Goal: Task Accomplishment & Management: Complete application form

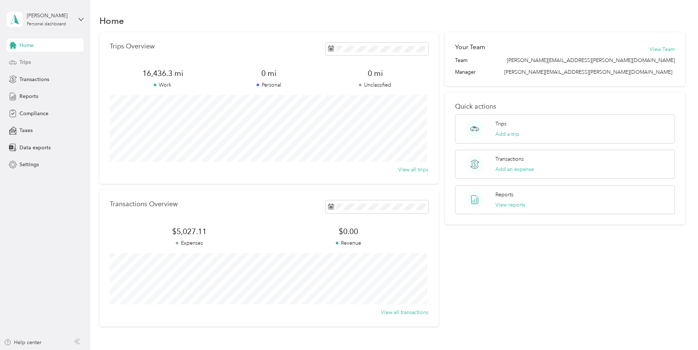
click at [25, 62] on span "Trips" at bounding box center [24, 62] width 11 height 8
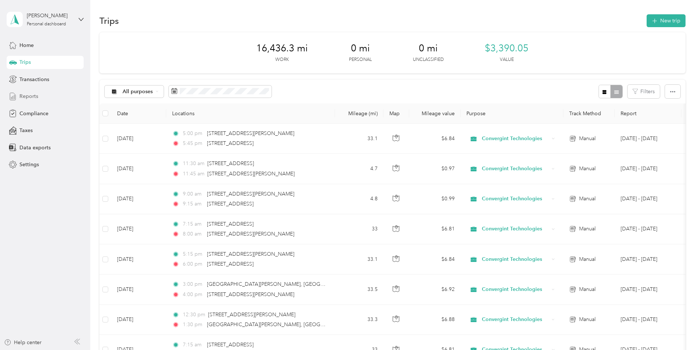
click at [29, 96] on span "Reports" at bounding box center [28, 96] width 19 height 8
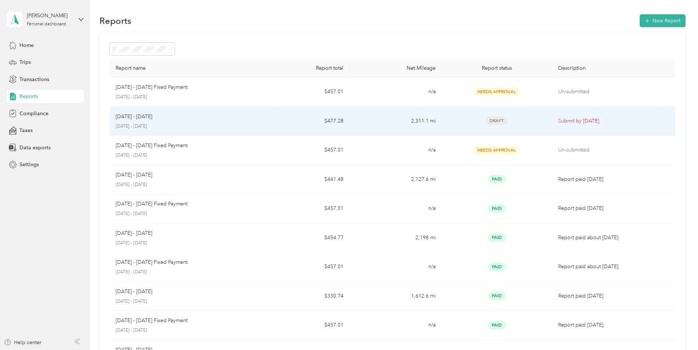
click at [255, 120] on td "[DATE] - [DATE] [DATE] - [DATE]" at bounding box center [184, 121] width 148 height 29
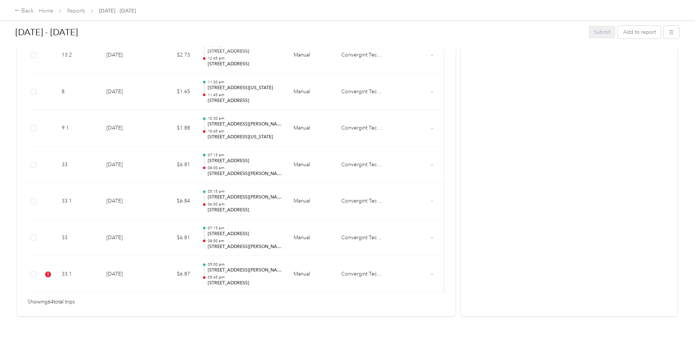
scroll to position [2356, 0]
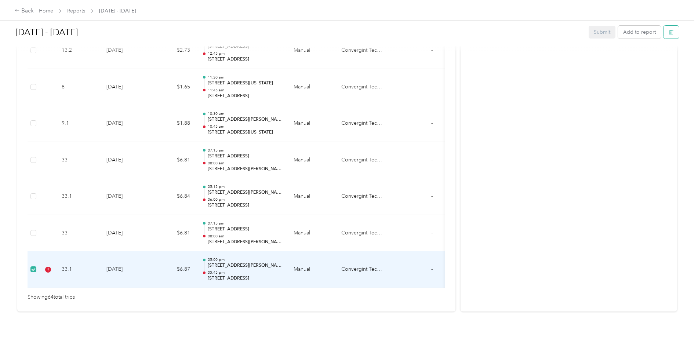
click at [673, 35] on button "button" at bounding box center [670, 32] width 15 height 13
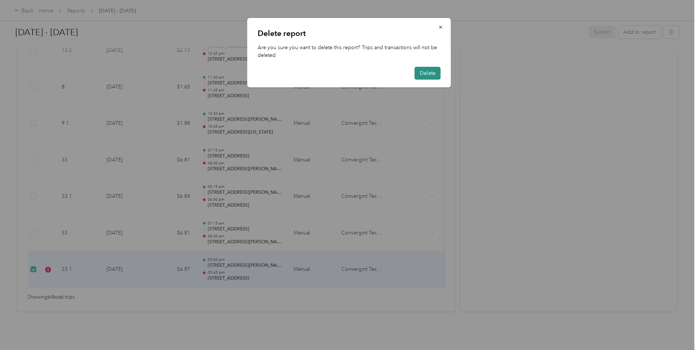
click at [428, 74] on button "Delete" at bounding box center [428, 73] width 26 height 13
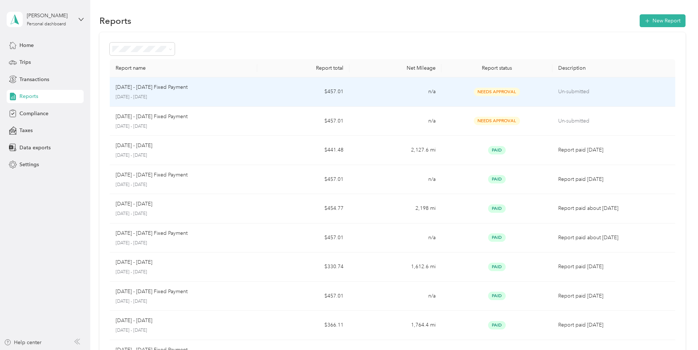
click at [163, 90] on p "[DATE] - [DATE] Fixed Payment" at bounding box center [152, 87] width 72 height 8
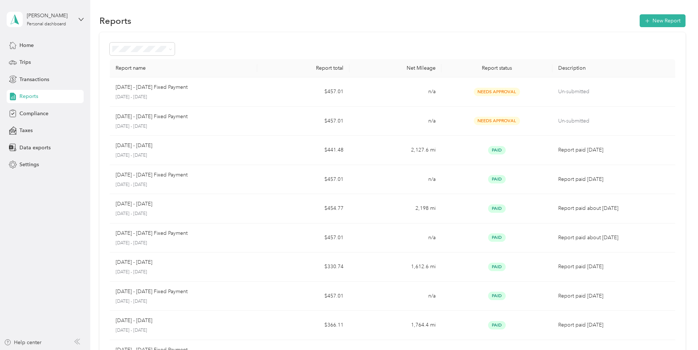
click at [32, 95] on span "Reports" at bounding box center [28, 96] width 19 height 8
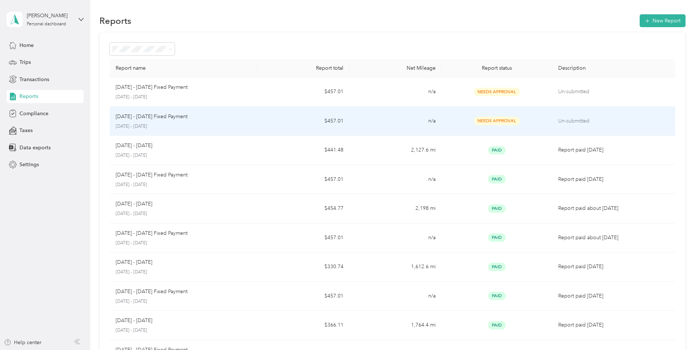
click at [167, 114] on p "[DATE] - [DATE] Fixed Payment" at bounding box center [152, 117] width 72 height 8
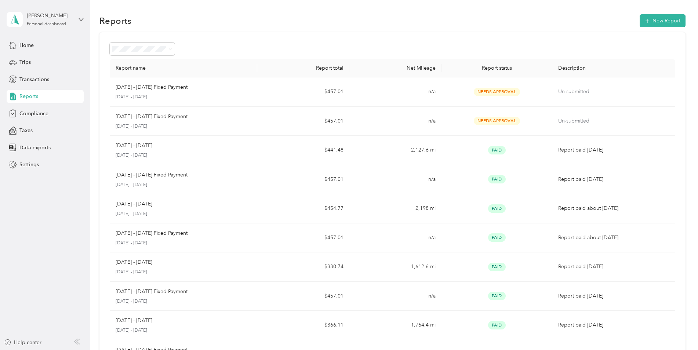
click at [42, 100] on div "Reports" at bounding box center [45, 96] width 77 height 13
click at [44, 87] on div "Home Trips Transactions Reports Compliance Taxes Data exports Settings" at bounding box center [45, 105] width 77 height 133
click at [36, 79] on span "Transactions" at bounding box center [34, 80] width 30 height 8
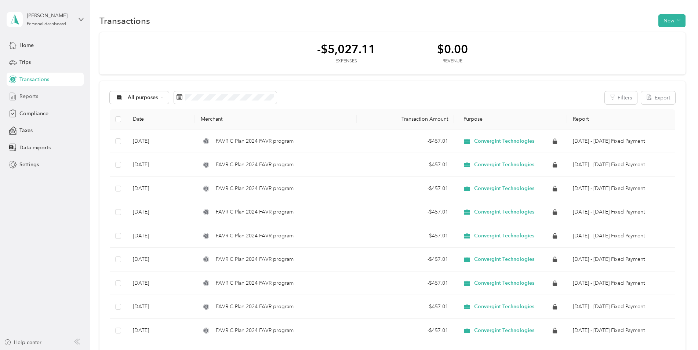
click at [33, 94] on span "Reports" at bounding box center [28, 96] width 19 height 8
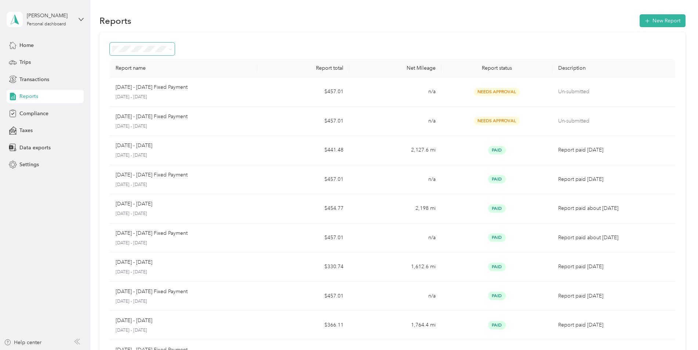
click at [171, 48] on icon at bounding box center [170, 49] width 3 height 3
click at [130, 127] on li "Rejected" at bounding box center [142, 126] width 65 height 13
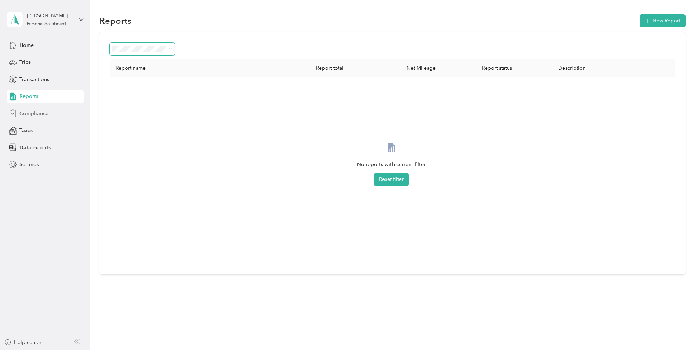
click at [27, 116] on span "Compliance" at bounding box center [33, 114] width 29 height 8
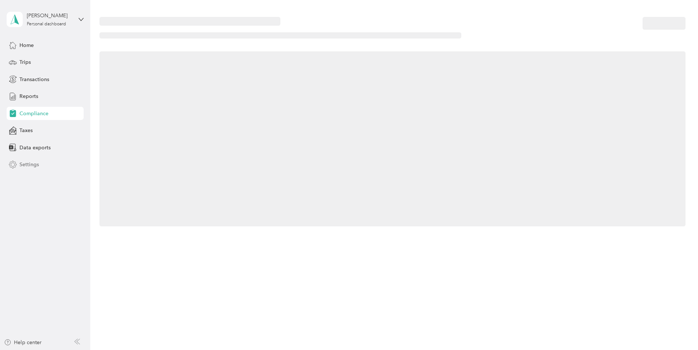
click at [25, 162] on span "Settings" at bounding box center [28, 165] width 19 height 8
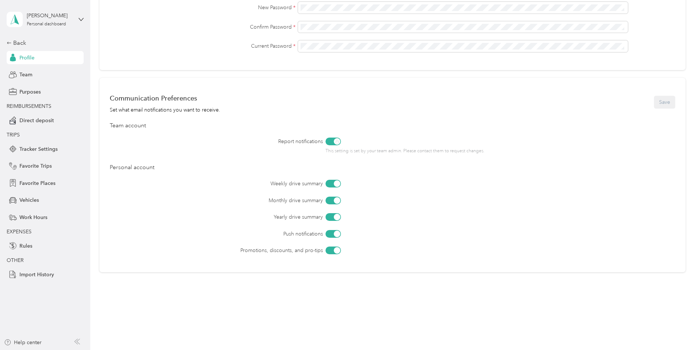
scroll to position [235, 0]
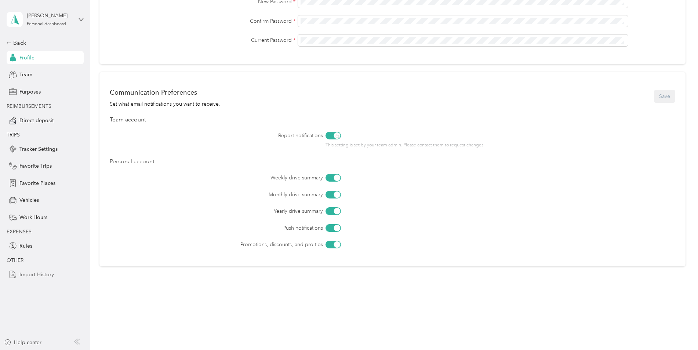
click at [22, 273] on span "Import History" at bounding box center [36, 275] width 34 height 8
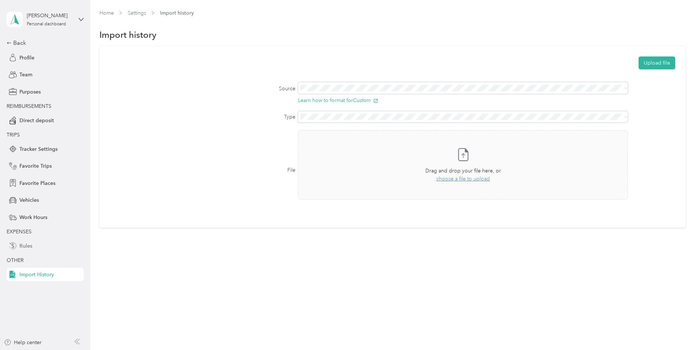
click at [25, 245] on span "Rules" at bounding box center [25, 246] width 13 height 8
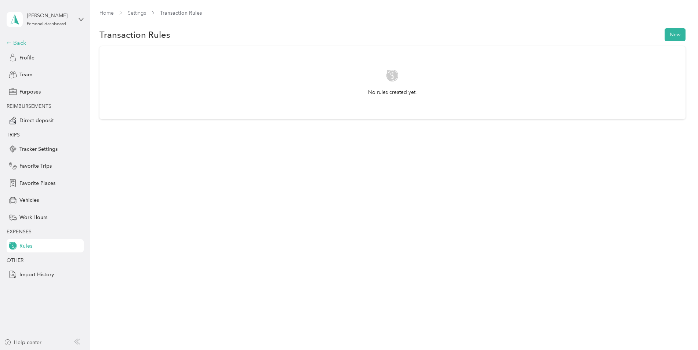
click at [21, 39] on div "Back" at bounding box center [43, 43] width 73 height 9
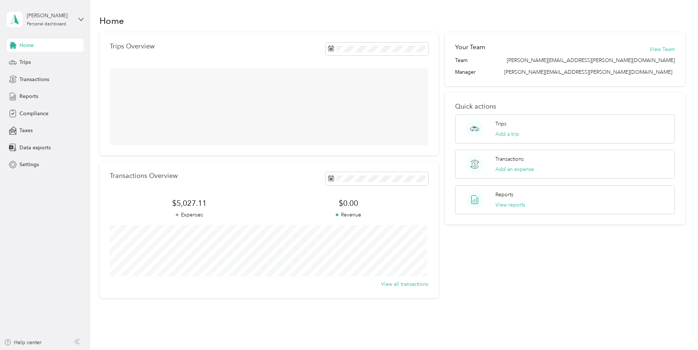
click at [84, 19] on aside "[PERSON_NAME] Personal dashboard Home Trips Transactions Reports Compliance Tax…" at bounding box center [45, 175] width 90 height 350
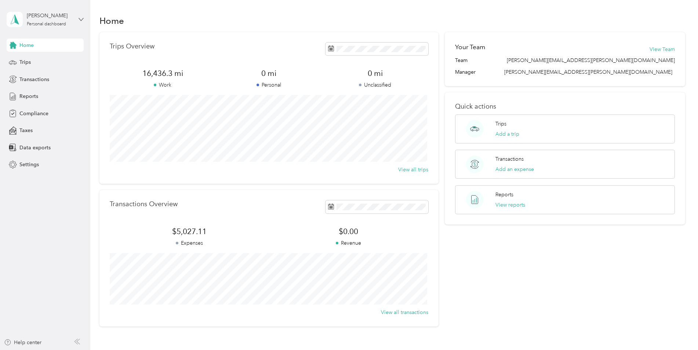
click at [83, 18] on icon at bounding box center [81, 19] width 5 height 5
click at [77, 18] on div "[PERSON_NAME] Personal dashboard" at bounding box center [45, 20] width 77 height 26
click at [22, 64] on span "Trips" at bounding box center [24, 62] width 11 height 8
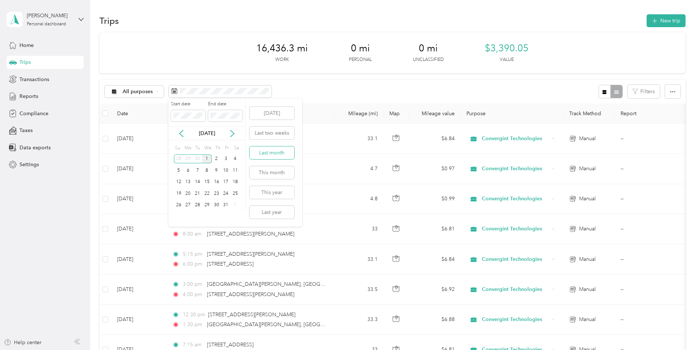
click at [262, 152] on button "Last month" at bounding box center [272, 152] width 45 height 13
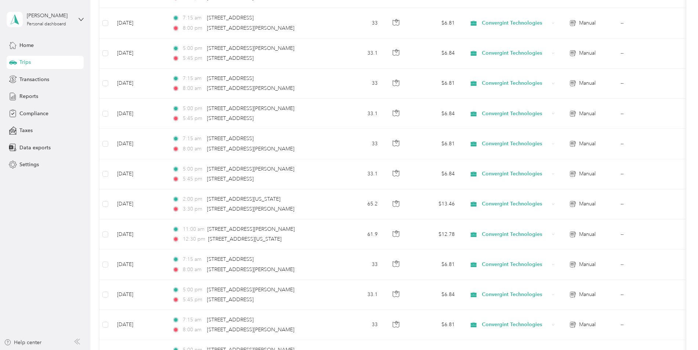
scroll to position [367, 0]
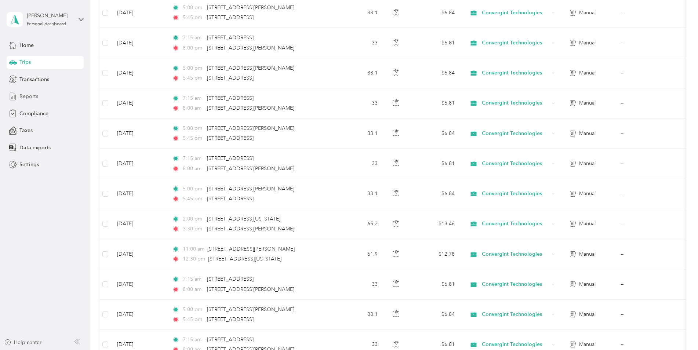
click at [26, 94] on span "Reports" at bounding box center [28, 96] width 19 height 8
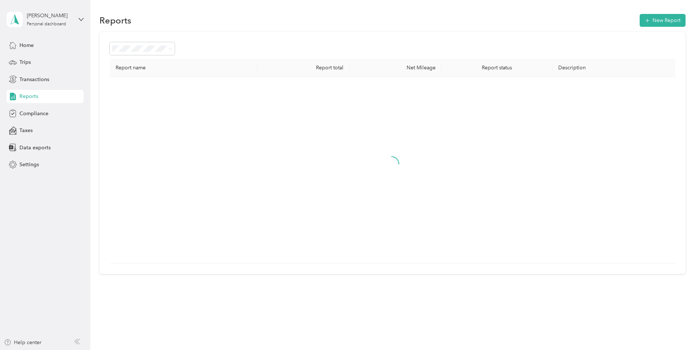
scroll to position [0, 0]
click at [145, 62] on div "All Reports" at bounding box center [142, 62] width 55 height 8
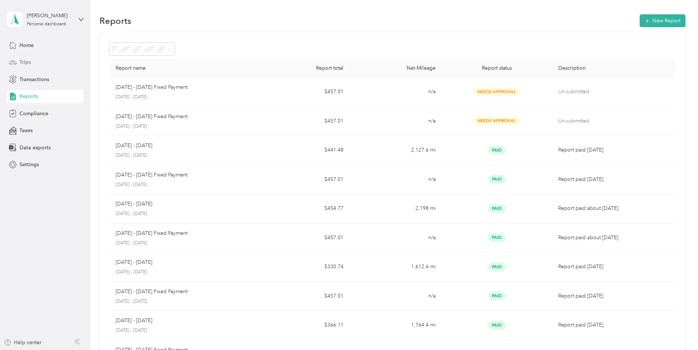
click at [28, 59] on span "Trips" at bounding box center [24, 62] width 11 height 8
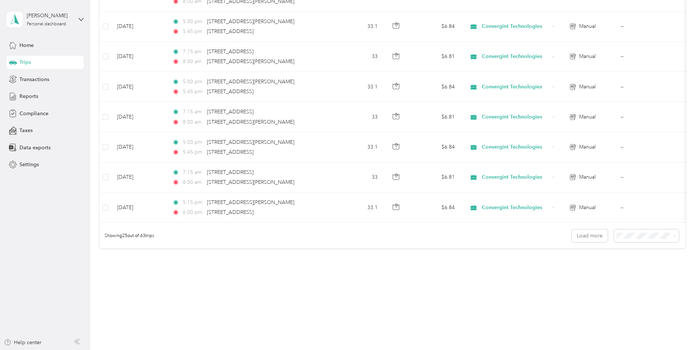
scroll to position [661, 0]
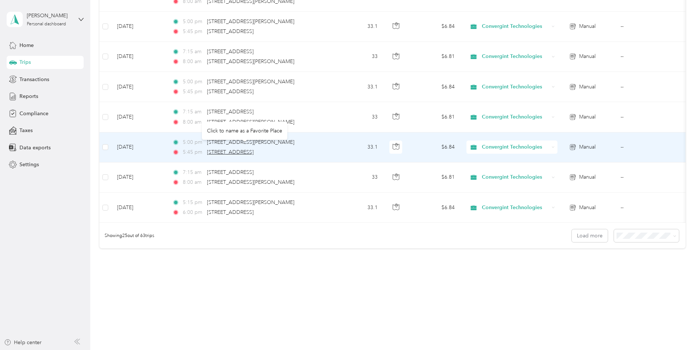
click at [241, 149] on span "[STREET_ADDRESS]" at bounding box center [230, 152] width 47 height 6
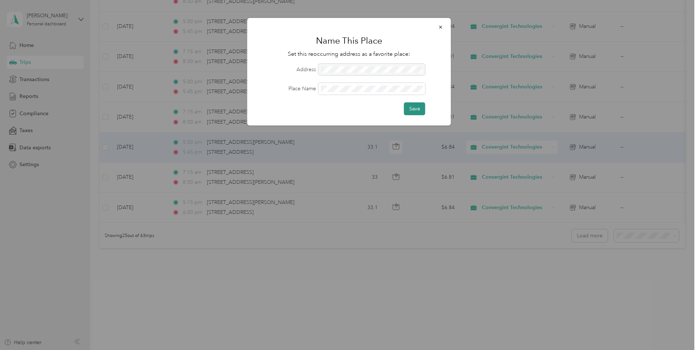
click at [415, 105] on button "Save" at bounding box center [414, 108] width 21 height 13
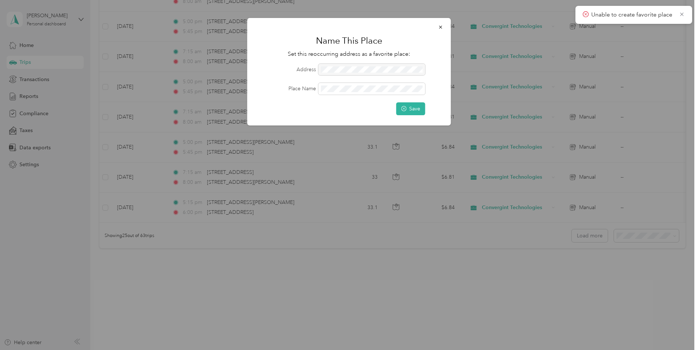
click at [681, 12] on icon at bounding box center [682, 14] width 6 height 7
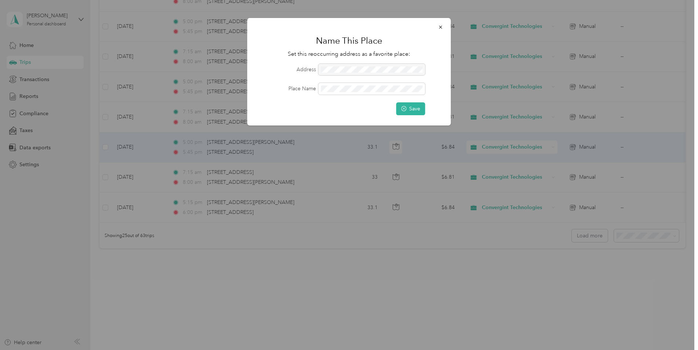
click at [125, 112] on div at bounding box center [349, 175] width 698 height 350
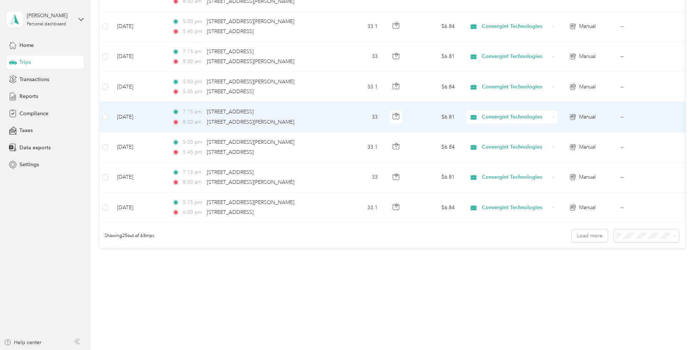
click at [135, 108] on td "[DATE]" at bounding box center [138, 117] width 55 height 30
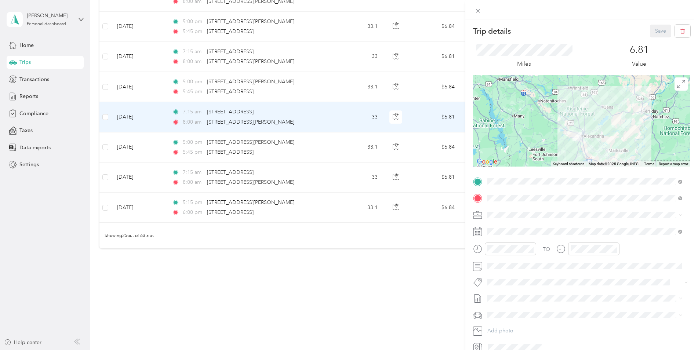
click at [654, 34] on div "Save" at bounding box center [670, 31] width 41 height 13
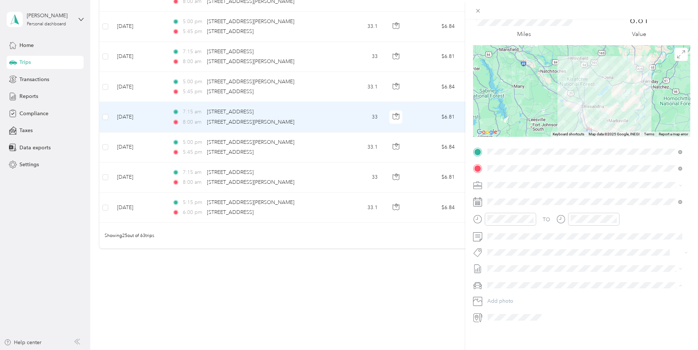
click at [527, 303] on div "Car" at bounding box center [585, 306] width 190 height 8
click at [522, 296] on ol "Kia K5 Car" at bounding box center [585, 299] width 200 height 26
click at [516, 291] on div "Kia K5" at bounding box center [585, 293] width 190 height 8
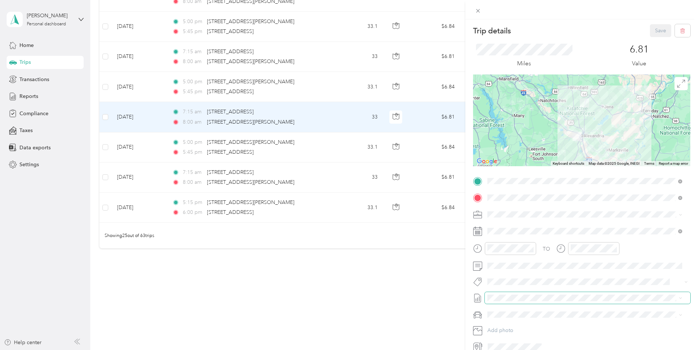
scroll to position [0, 0]
click at [476, 10] on icon at bounding box center [478, 11] width 6 height 6
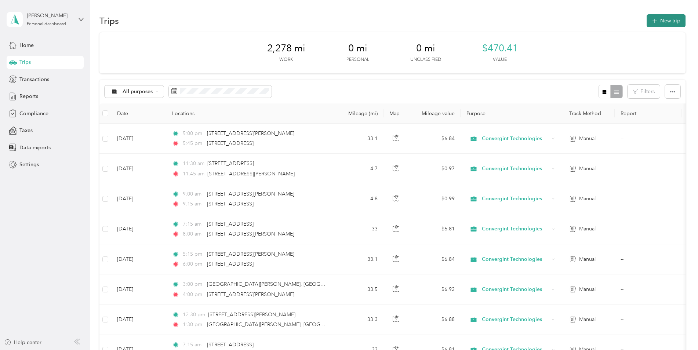
click at [665, 21] on button "New trip" at bounding box center [666, 20] width 39 height 13
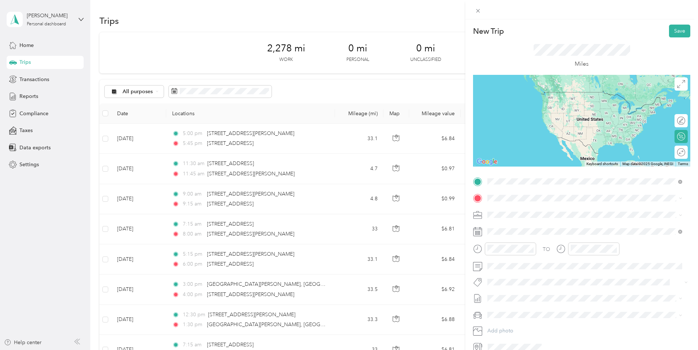
click at [508, 208] on span "[STREET_ADDRESS][PERSON_NAME][US_STATE]" at bounding box center [558, 208] width 114 height 7
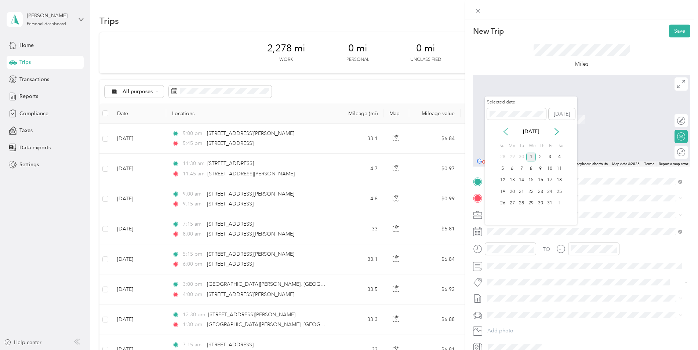
click at [506, 132] on icon at bounding box center [505, 131] width 7 height 7
click at [520, 203] on div "30" at bounding box center [522, 203] width 10 height 9
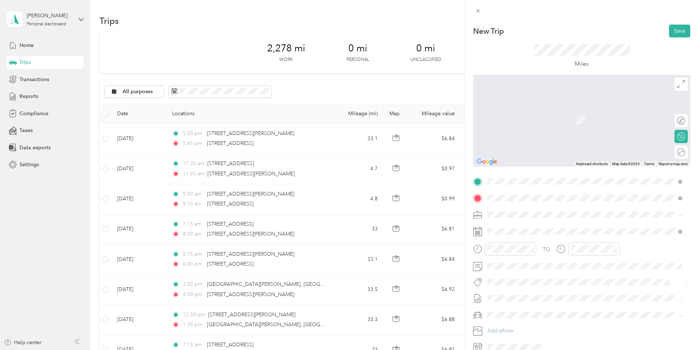
click at [522, 222] on span "[STREET_ADDRESS][US_STATE]" at bounding box center [537, 224] width 73 height 7
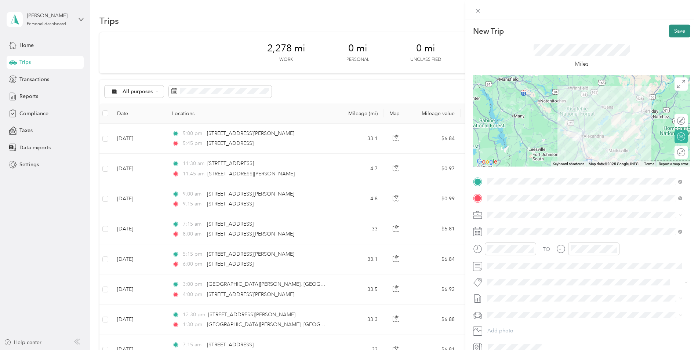
click at [675, 31] on button "Save" at bounding box center [679, 31] width 21 height 13
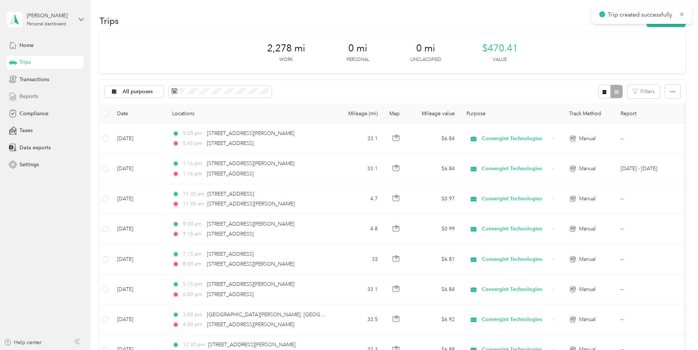
click at [32, 98] on span "Reports" at bounding box center [28, 96] width 19 height 8
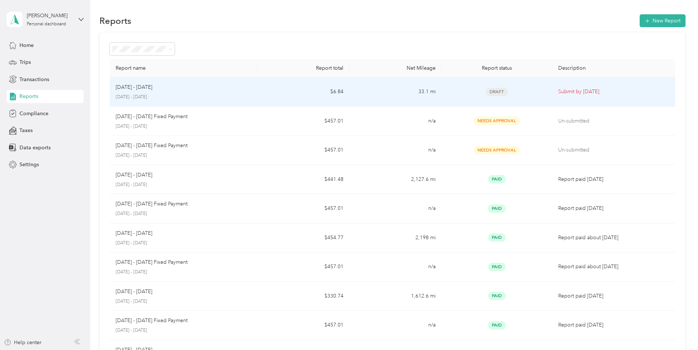
click at [203, 90] on div "[DATE] - [DATE]" at bounding box center [184, 87] width 136 height 8
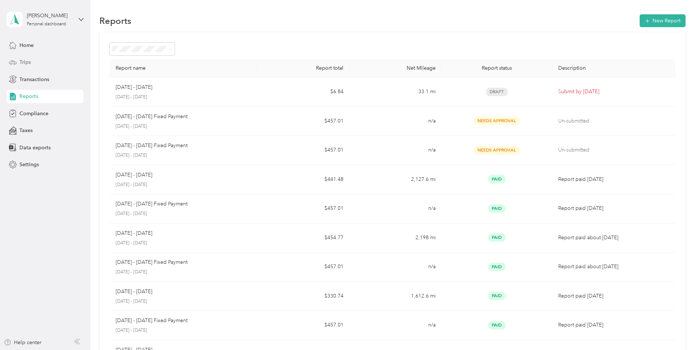
click at [22, 62] on span "Trips" at bounding box center [24, 62] width 11 height 8
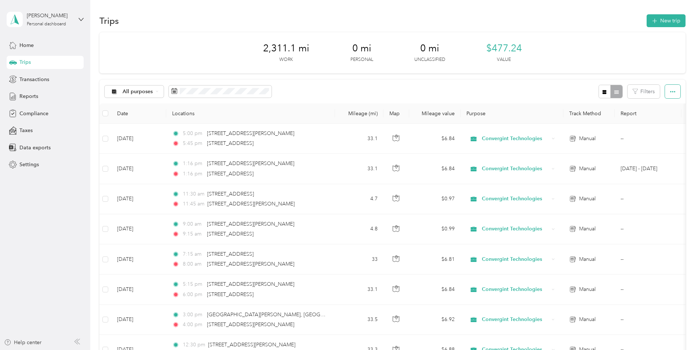
click at [670, 94] on icon "button" at bounding box center [672, 91] width 5 height 5
click at [660, 115] on span "Export" at bounding box center [659, 118] width 15 height 6
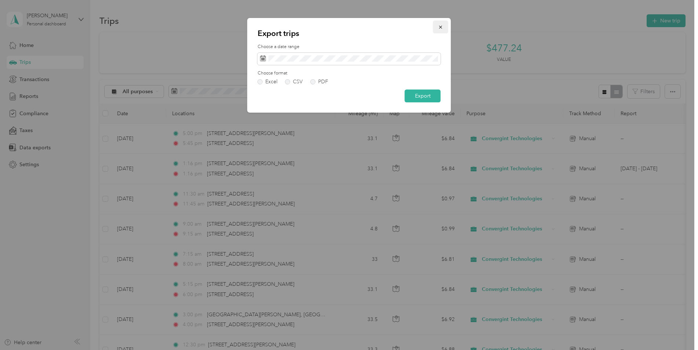
click at [439, 25] on icon "button" at bounding box center [440, 27] width 5 height 5
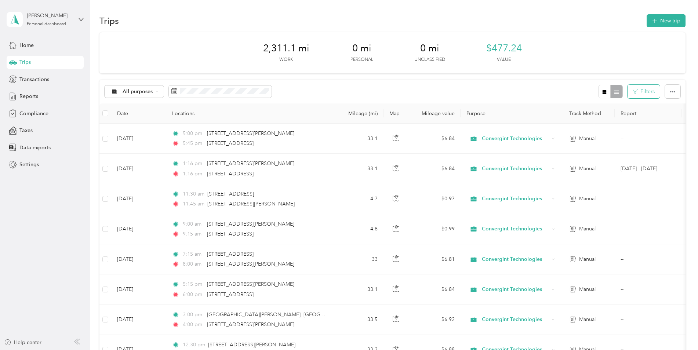
click at [640, 94] on button "Filters" at bounding box center [643, 92] width 32 height 14
click at [620, 90] on div at bounding box center [610, 92] width 24 height 14
click at [615, 91] on div at bounding box center [610, 92] width 24 height 14
click at [602, 92] on icon "button" at bounding box center [604, 92] width 4 height 4
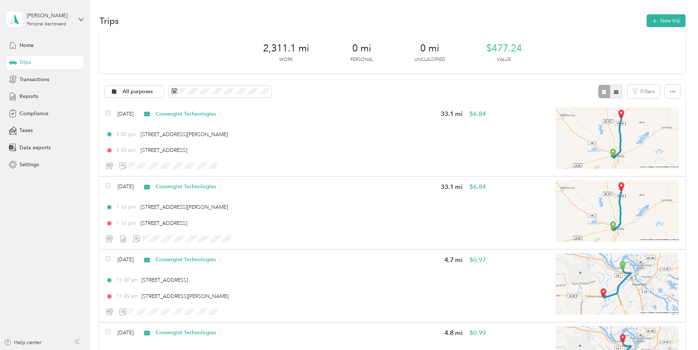
click at [615, 92] on icon "button" at bounding box center [616, 91] width 4 height 3
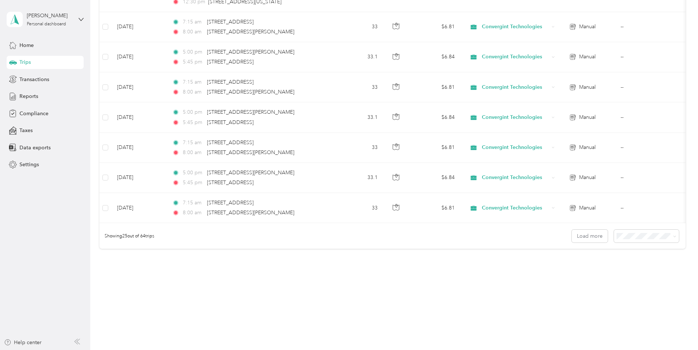
scroll to position [661, 0]
click at [578, 238] on button "Load more" at bounding box center [590, 235] width 36 height 13
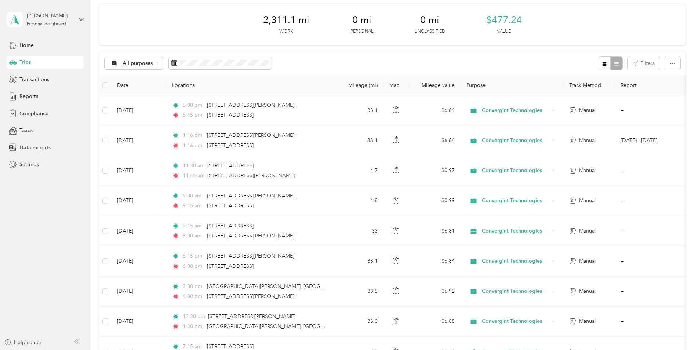
scroll to position [0, 0]
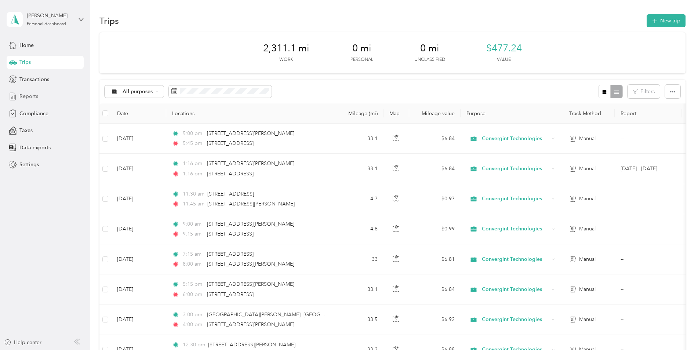
click at [18, 96] on div "Reports" at bounding box center [45, 96] width 77 height 13
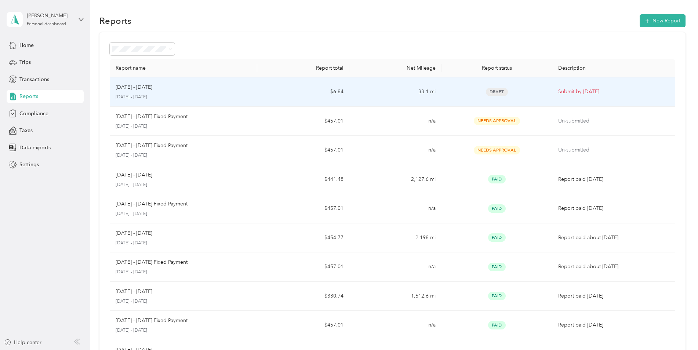
click at [191, 93] on div "[DATE] - [DATE] [DATE] - [DATE]" at bounding box center [184, 91] width 136 height 17
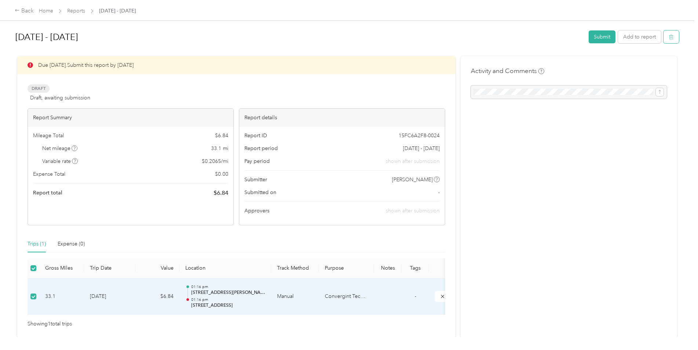
click at [671, 37] on icon "button" at bounding box center [671, 36] width 5 height 5
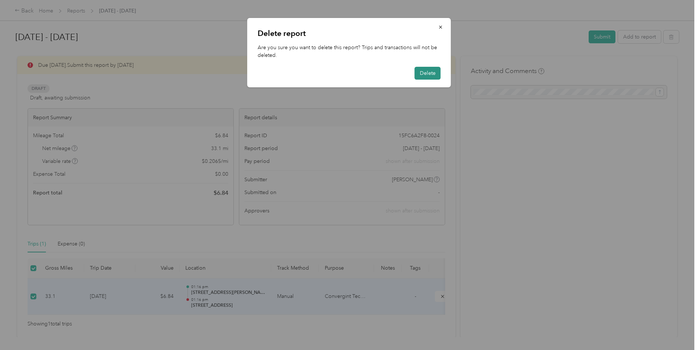
click at [438, 75] on button "Delete" at bounding box center [428, 73] width 26 height 13
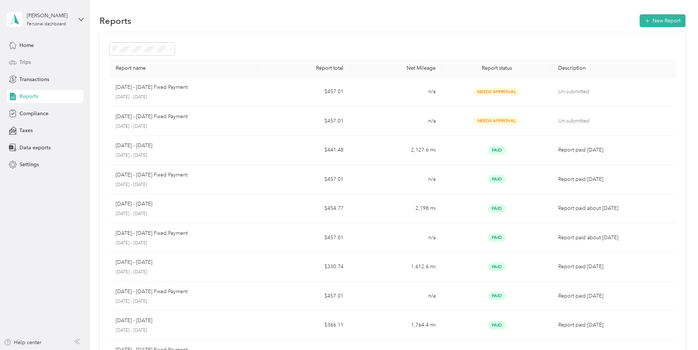
click at [27, 62] on span "Trips" at bounding box center [24, 62] width 11 height 8
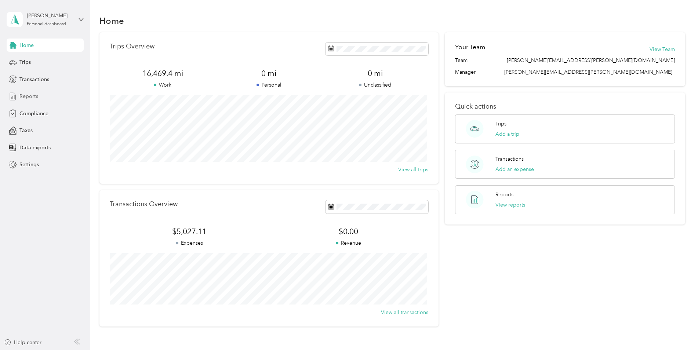
click at [24, 98] on span "Reports" at bounding box center [28, 96] width 19 height 8
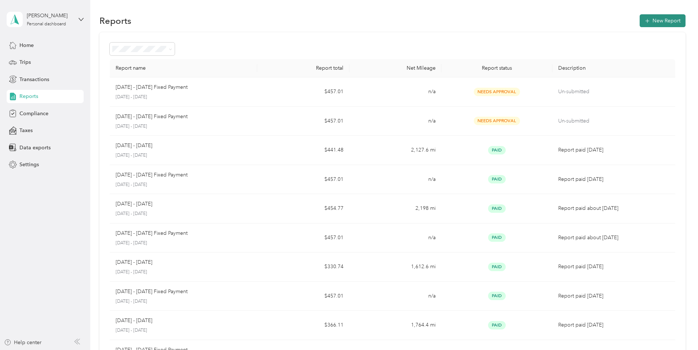
click at [661, 21] on button "New Report" at bounding box center [663, 20] width 46 height 13
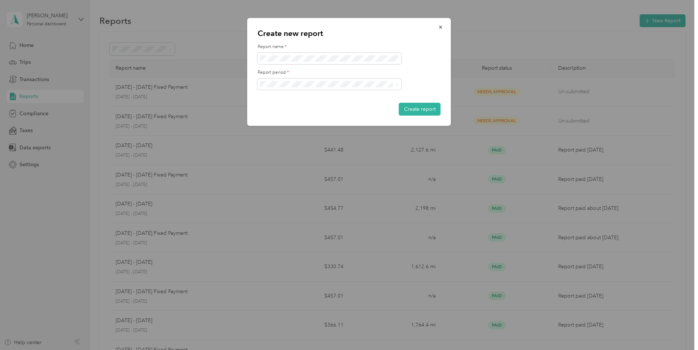
click at [350, 108] on div "[DATE] - [DATE]" at bounding box center [330, 110] width 134 height 8
click at [414, 110] on button "Create report" at bounding box center [420, 109] width 42 height 13
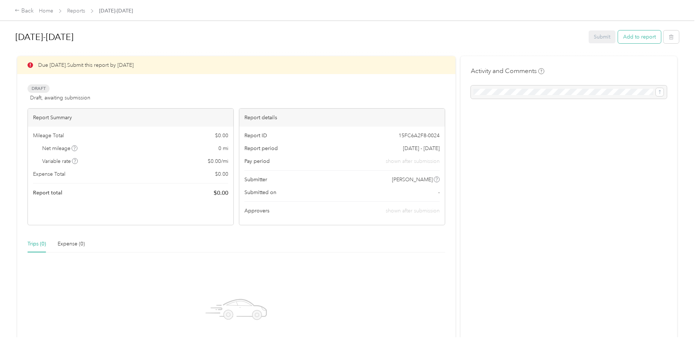
click at [640, 34] on button "Add to report" at bounding box center [639, 36] width 43 height 13
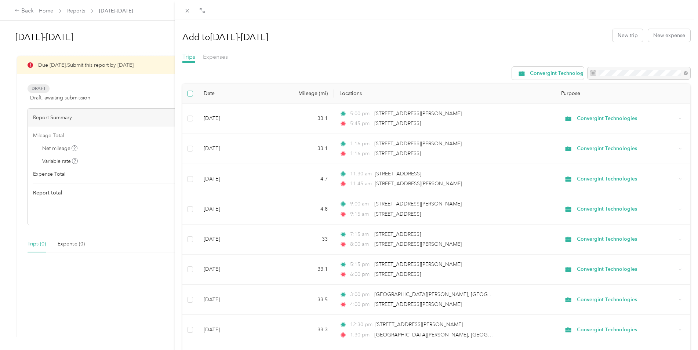
click at [190, 96] on label at bounding box center [190, 94] width 6 height 8
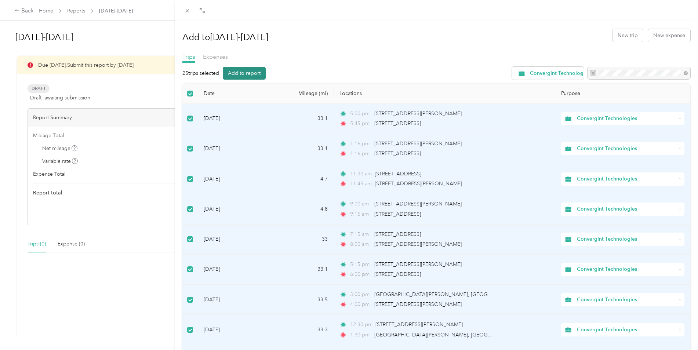
click at [246, 73] on button "Add to report" at bounding box center [244, 73] width 43 height 13
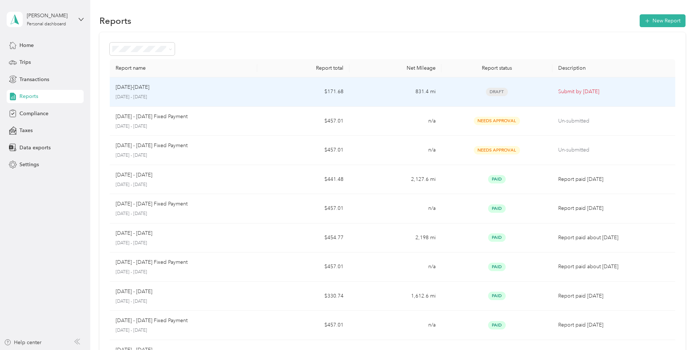
click at [231, 93] on div "Sep 1-30,2025 September 1 - 30, 2025" at bounding box center [184, 91] width 136 height 17
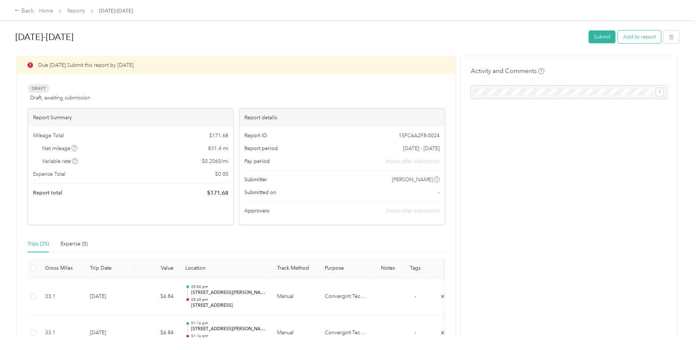
click at [641, 37] on button "Add to report" at bounding box center [639, 36] width 43 height 13
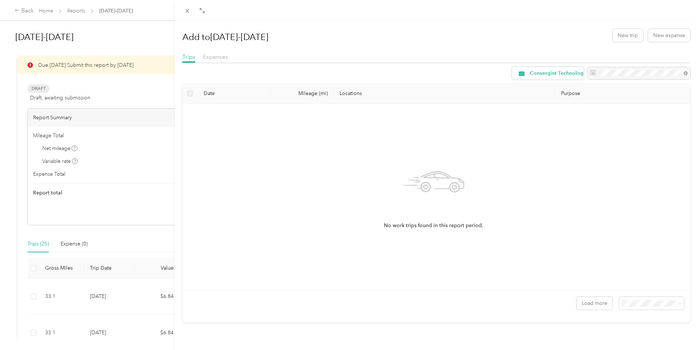
click at [183, 12] on span at bounding box center [187, 11] width 10 height 10
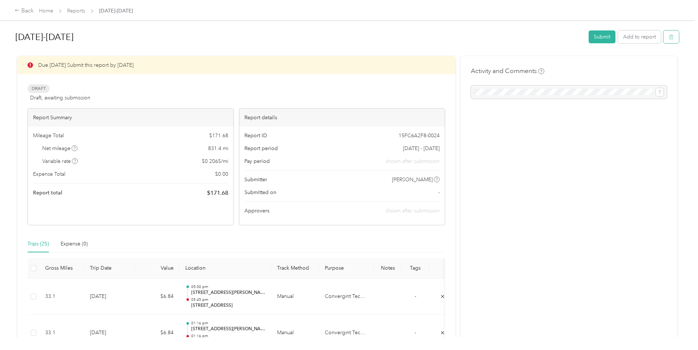
click at [666, 37] on button "button" at bounding box center [670, 36] width 15 height 13
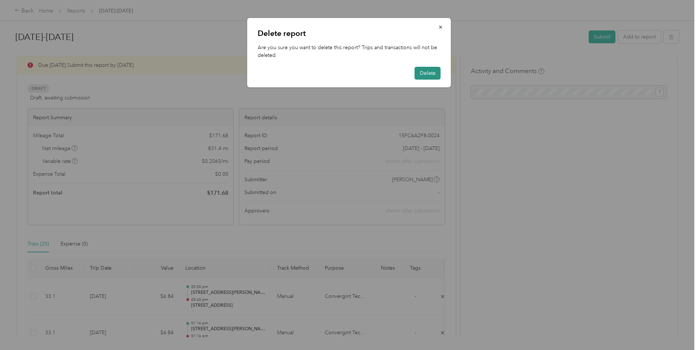
click at [430, 76] on button "Delete" at bounding box center [428, 73] width 26 height 13
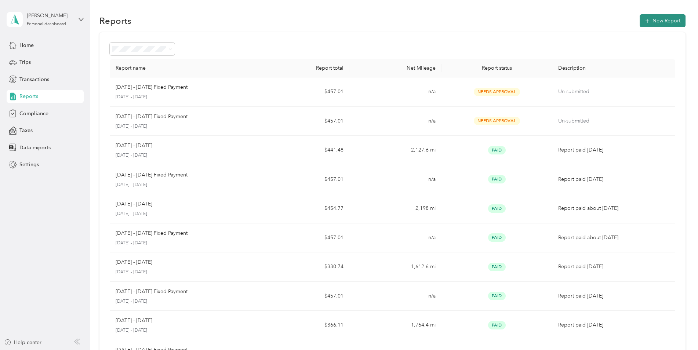
click at [670, 26] on button "New Report" at bounding box center [663, 20] width 46 height 13
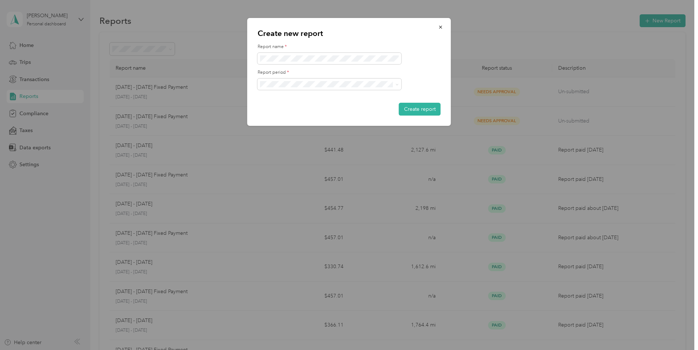
click at [330, 108] on div "[DATE] - [DATE]" at bounding box center [330, 108] width 134 height 8
click at [414, 111] on button "Create report" at bounding box center [420, 109] width 42 height 13
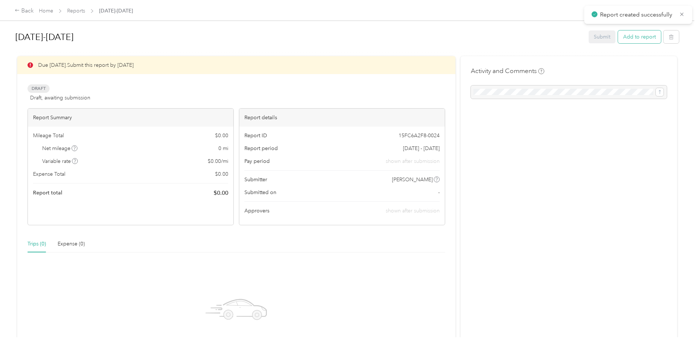
click at [633, 38] on button "Add to report" at bounding box center [639, 36] width 43 height 13
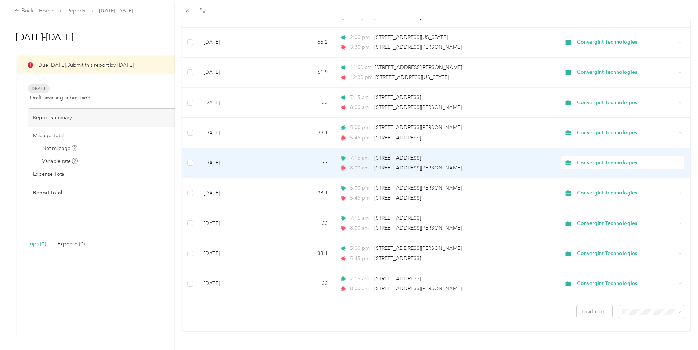
scroll to position [565, 0]
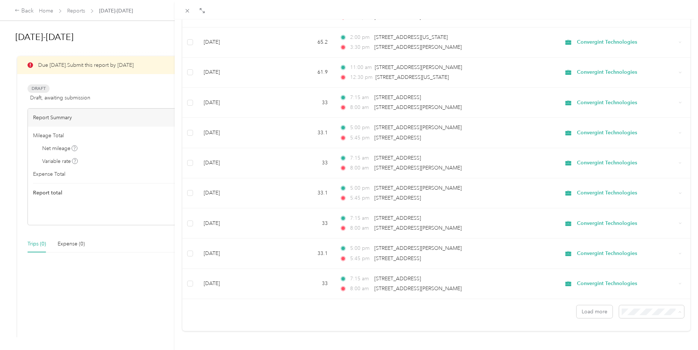
click at [649, 295] on li "100 per load" at bounding box center [645, 292] width 65 height 13
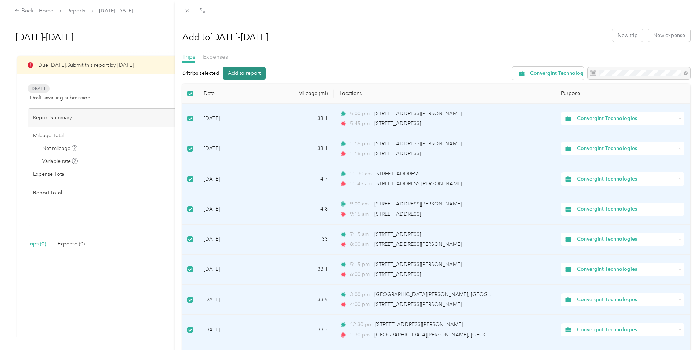
click at [254, 73] on button "Add to report" at bounding box center [244, 73] width 43 height 13
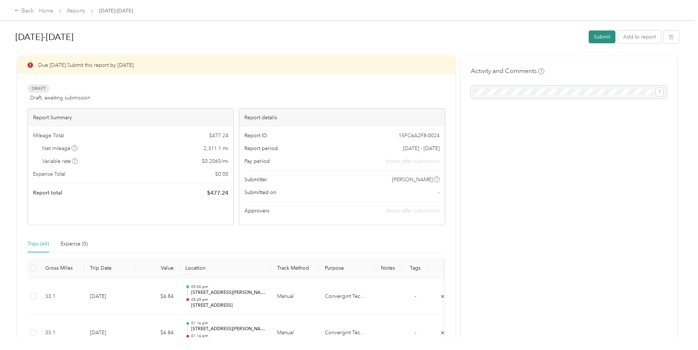
click at [601, 37] on button "Submit" at bounding box center [602, 36] width 27 height 13
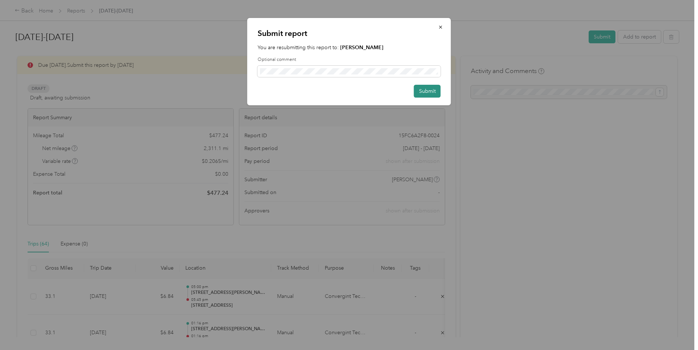
click at [434, 90] on button "Submit" at bounding box center [427, 91] width 27 height 13
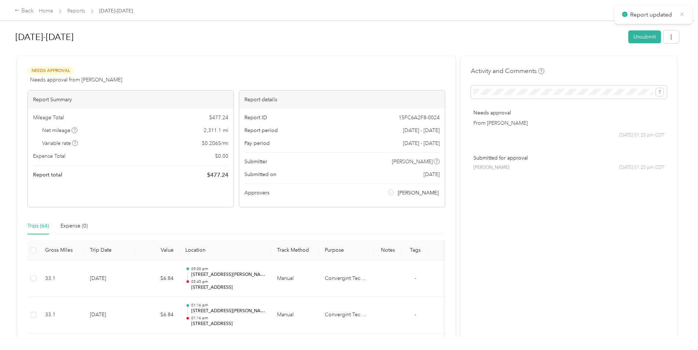
click at [684, 14] on icon at bounding box center [682, 14] width 6 height 7
